Goal: Information Seeking & Learning: Learn about a topic

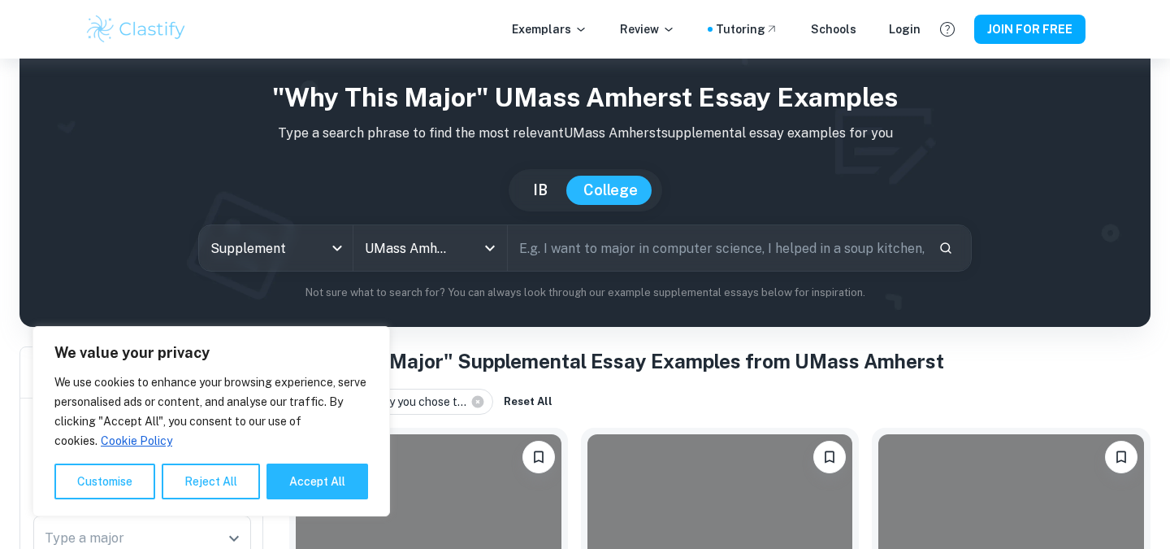
scroll to position [54, 0]
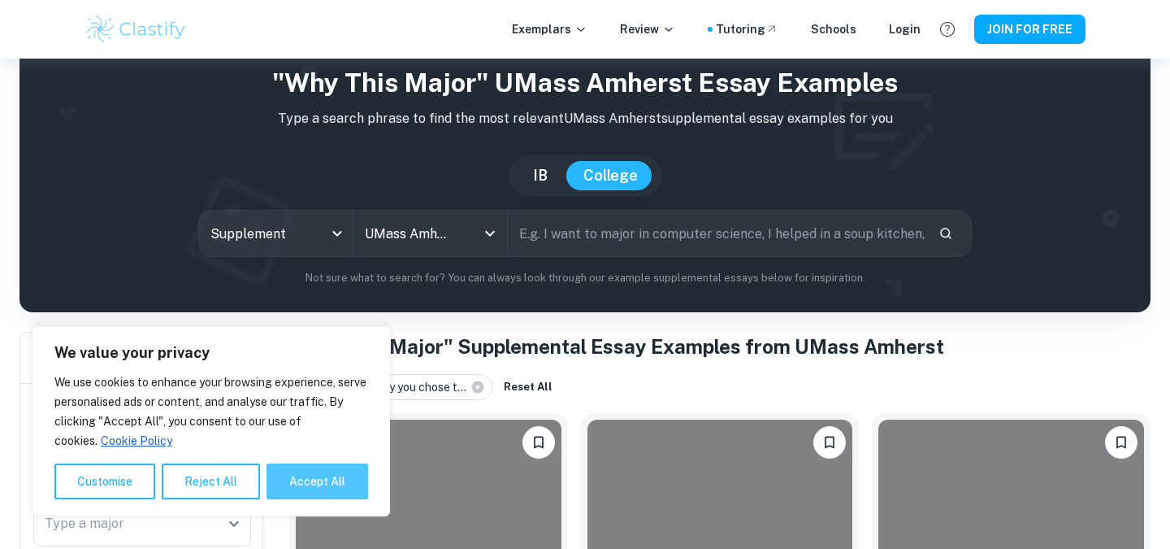
click at [306, 472] on button "Accept All" at bounding box center [318, 481] width 102 height 36
checkbox input "true"
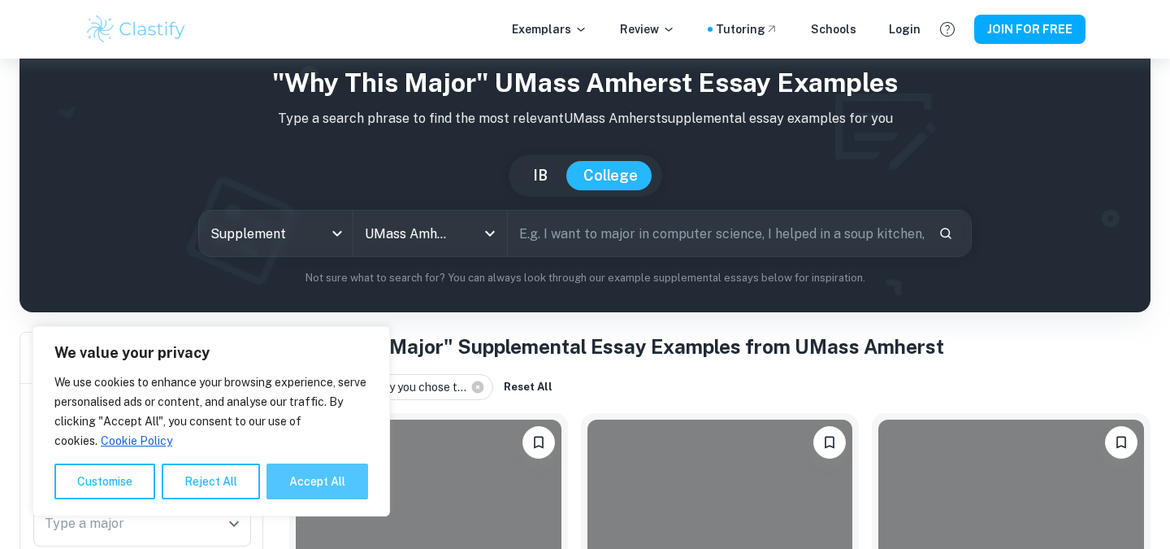
checkbox input "true"
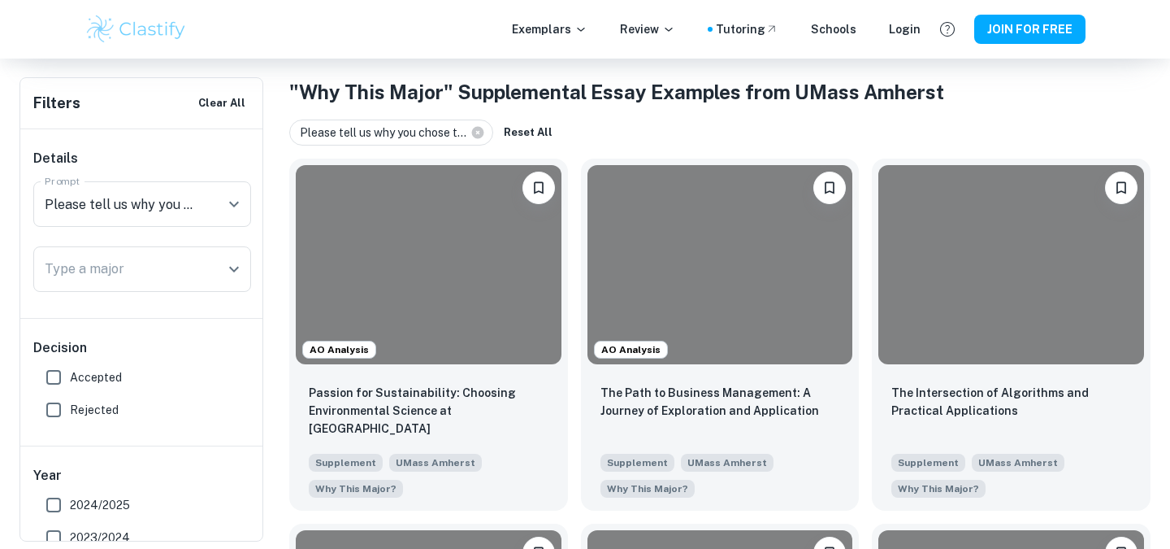
scroll to position [314, 0]
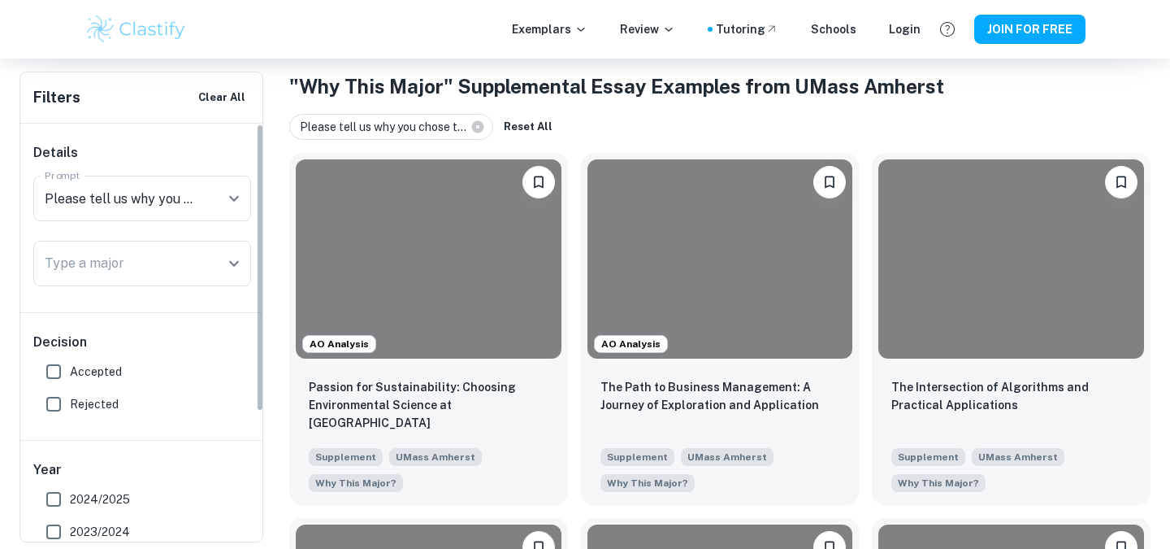
click at [85, 366] on span "Accepted" at bounding box center [96, 371] width 52 height 18
click at [70, 366] on input "Accepted" at bounding box center [53, 371] width 33 height 33
checkbox input "true"
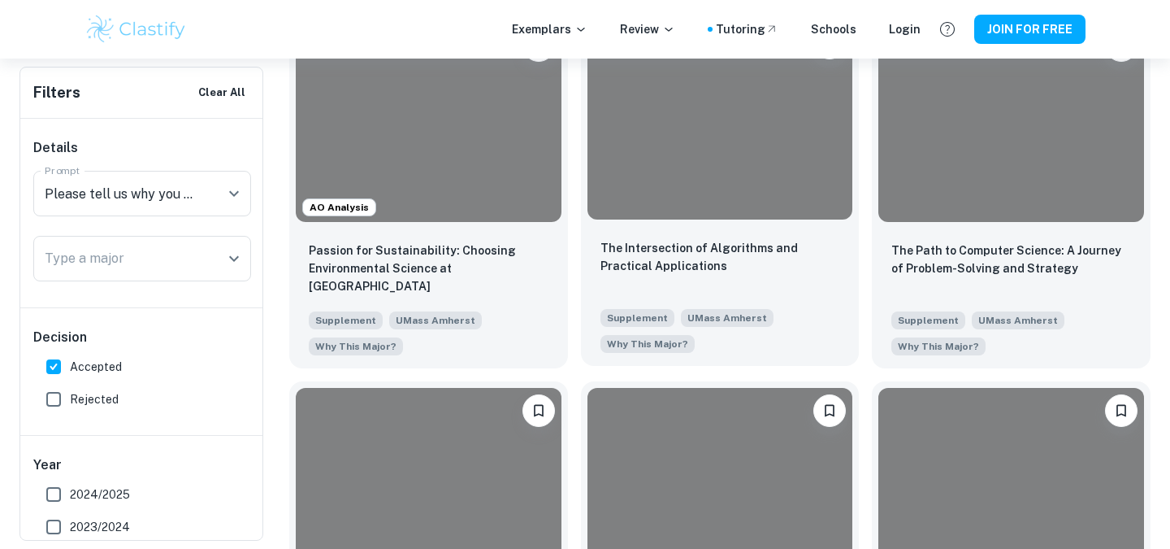
scroll to position [452, 0]
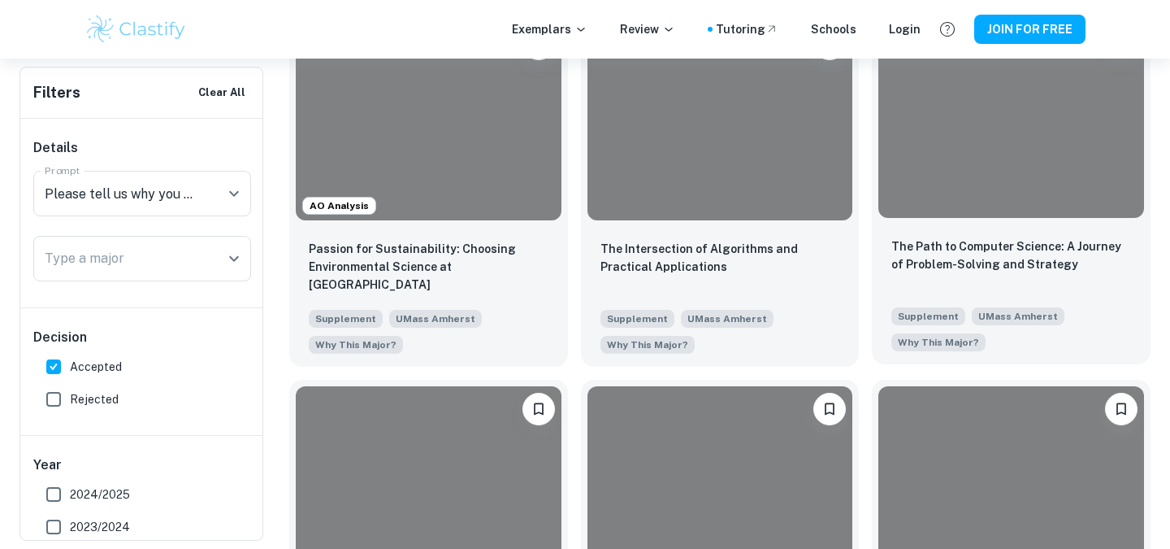
click at [1132, 287] on div "The Path to Computer Science: A Journey of Problem-Solving and Strategy Supplem…" at bounding box center [1011, 294] width 279 height 140
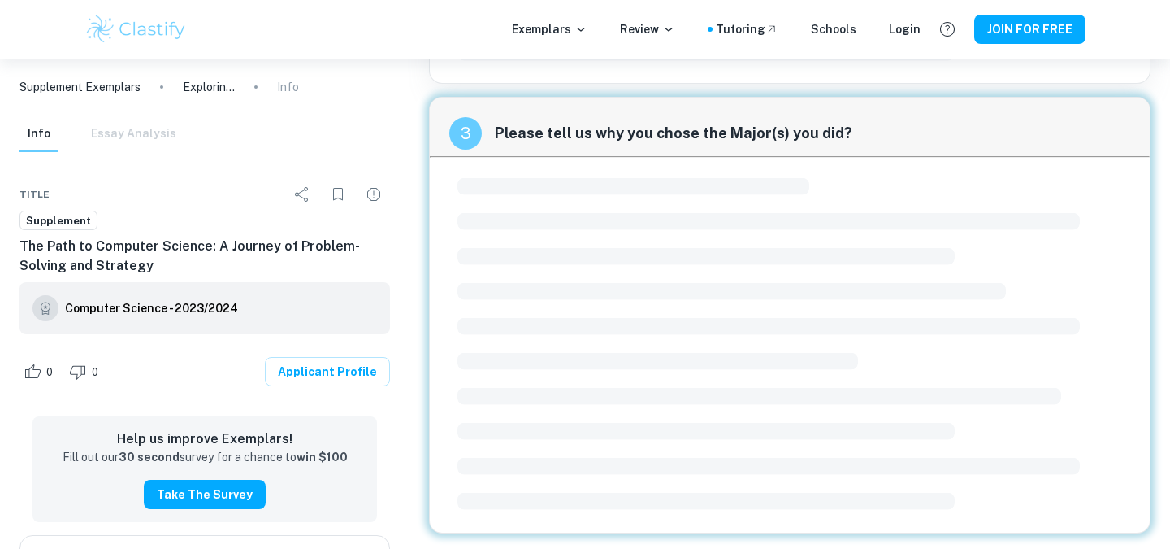
scroll to position [624, 0]
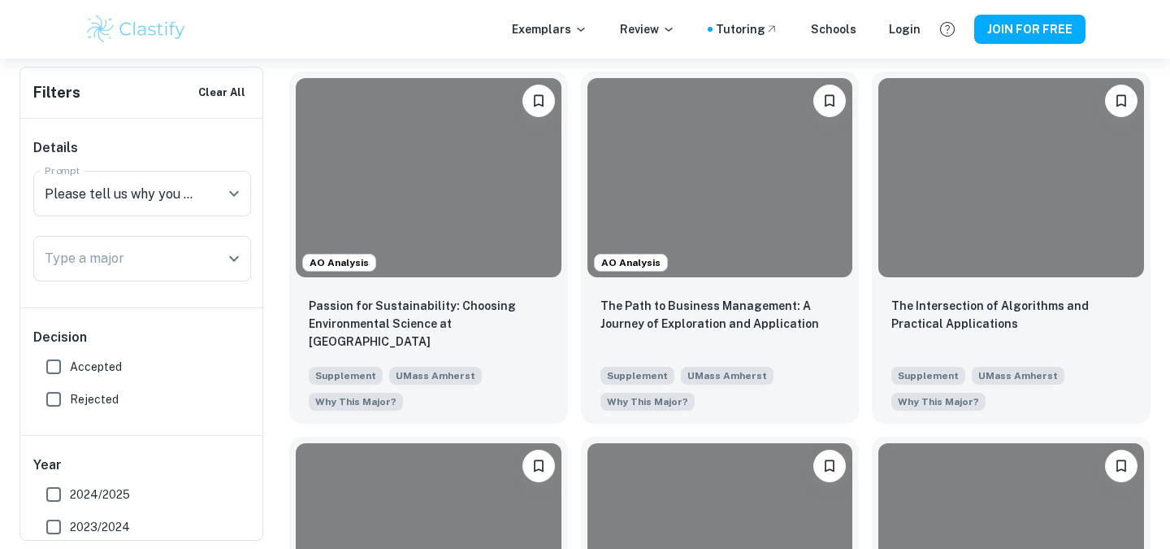
scroll to position [417, 0]
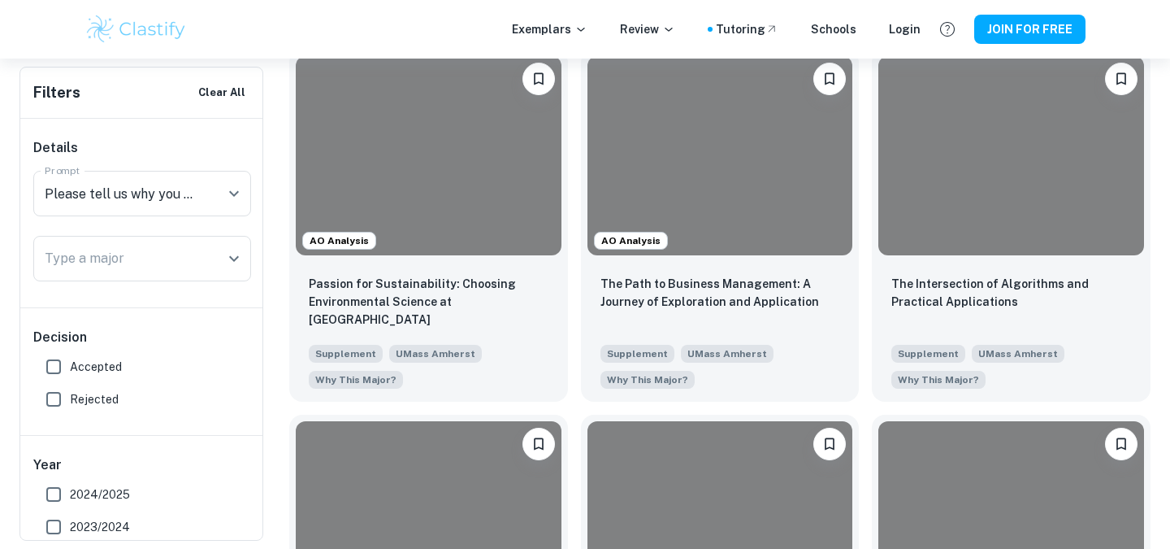
click at [109, 393] on span "Rejected" at bounding box center [94, 399] width 49 height 18
click at [70, 393] on input "Rejected" at bounding box center [53, 399] width 33 height 33
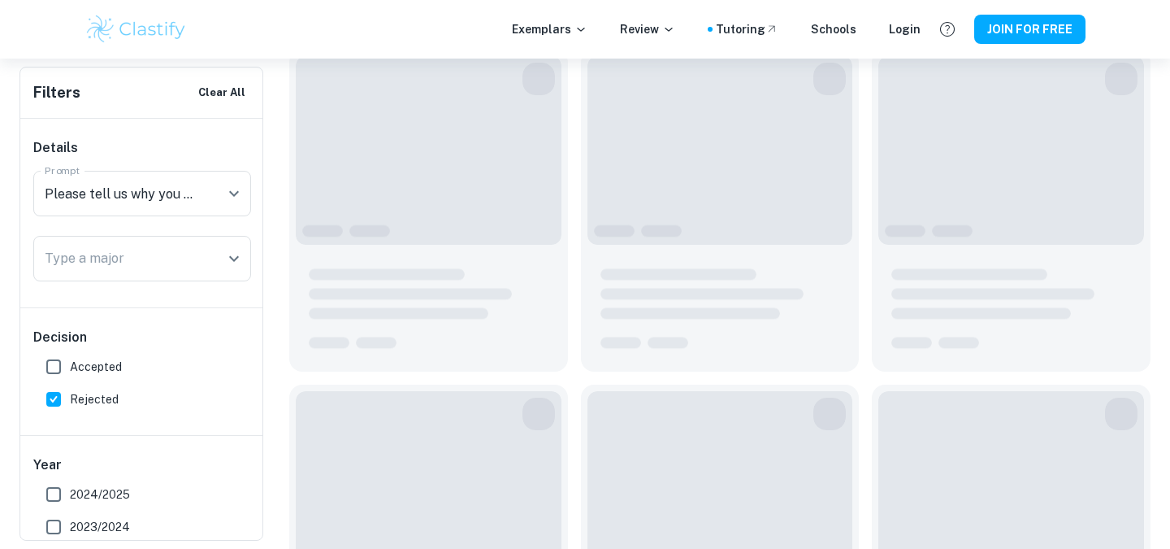
scroll to position [270, 0]
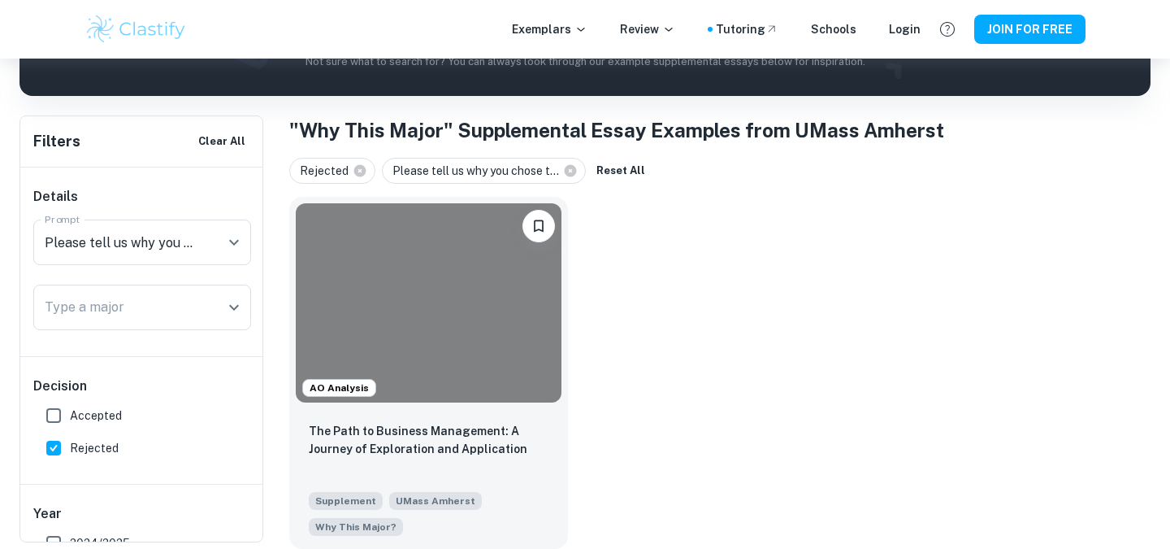
click at [93, 448] on span "Rejected" at bounding box center [94, 448] width 49 height 18
click at [70, 448] on input "Rejected" at bounding box center [53, 448] width 33 height 33
checkbox input "false"
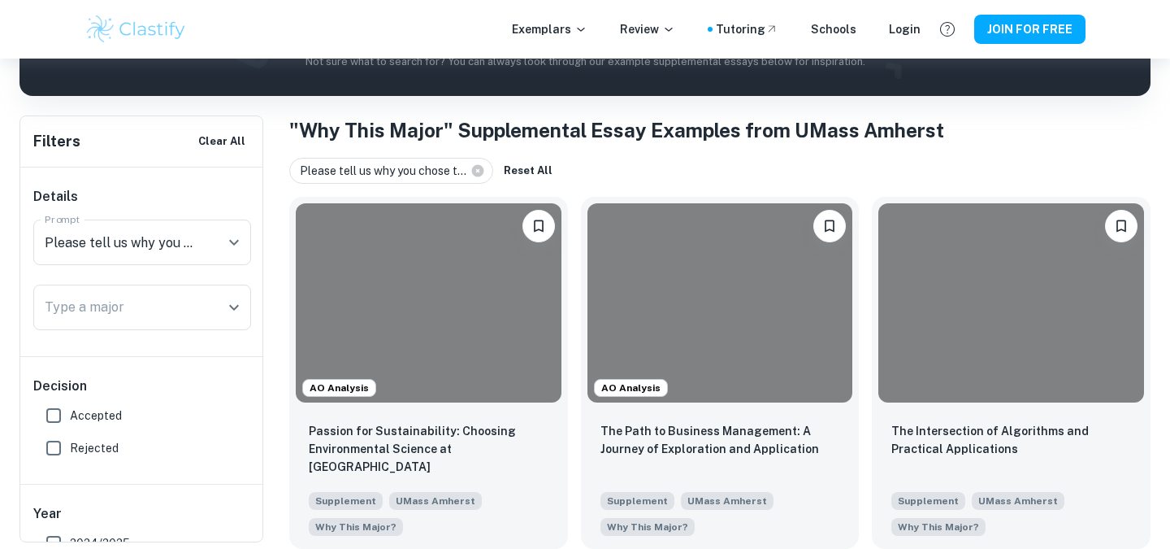
click at [93, 415] on span "Accepted" at bounding box center [96, 415] width 52 height 18
click at [70, 415] on input "Accepted" at bounding box center [53, 415] width 33 height 33
checkbox input "true"
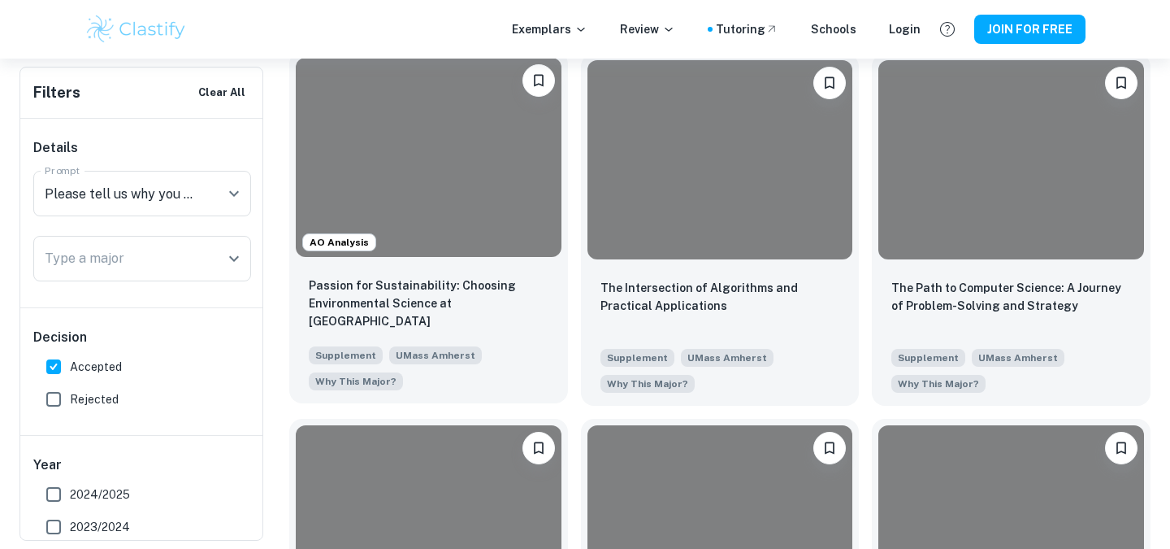
scroll to position [417, 0]
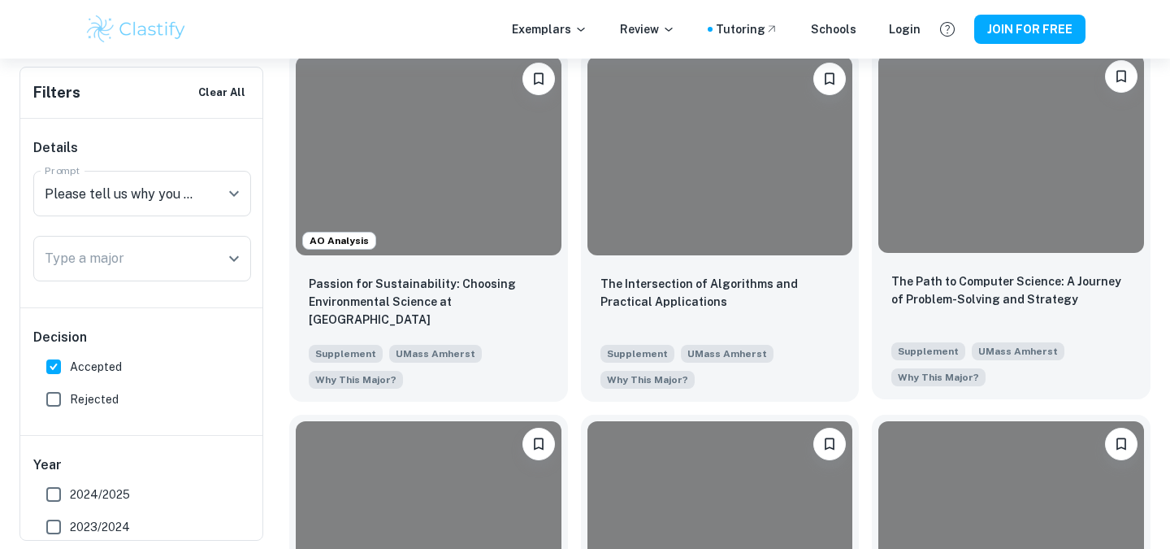
click at [991, 307] on p "The Path to Computer Science: A Journey of Problem-Solving and Strategy" at bounding box center [1011, 290] width 240 height 36
